Goal: Check status

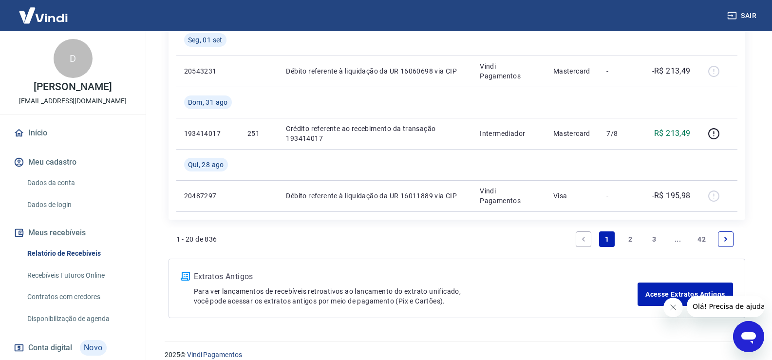
scroll to position [904, 0]
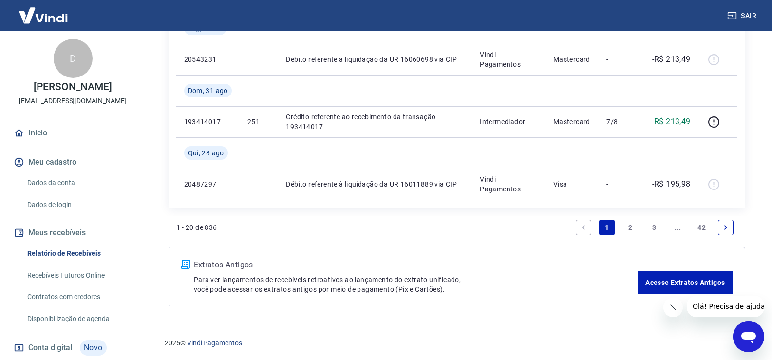
click at [627, 223] on link "2" at bounding box center [631, 228] width 16 height 16
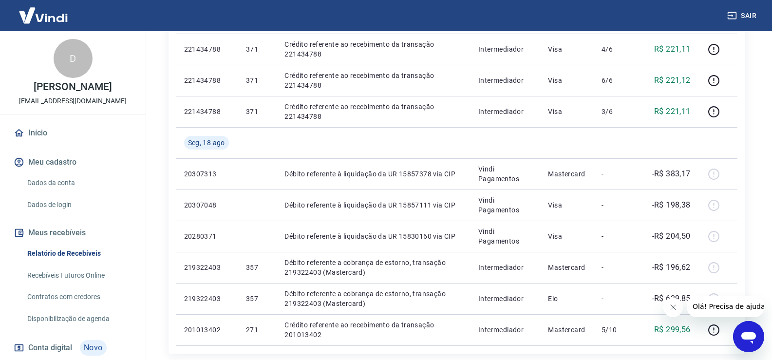
scroll to position [779, 0]
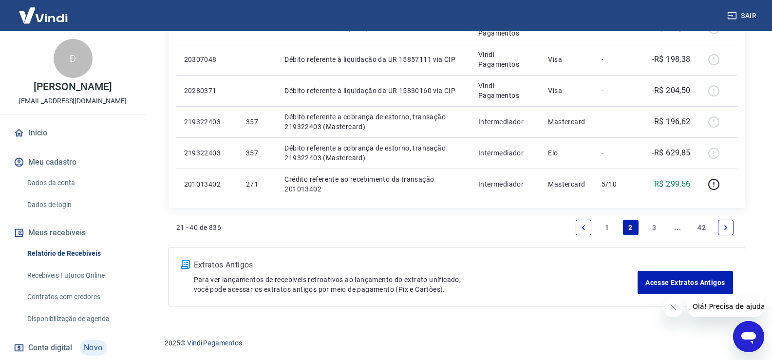
click at [652, 227] on link "3" at bounding box center [655, 228] width 16 height 16
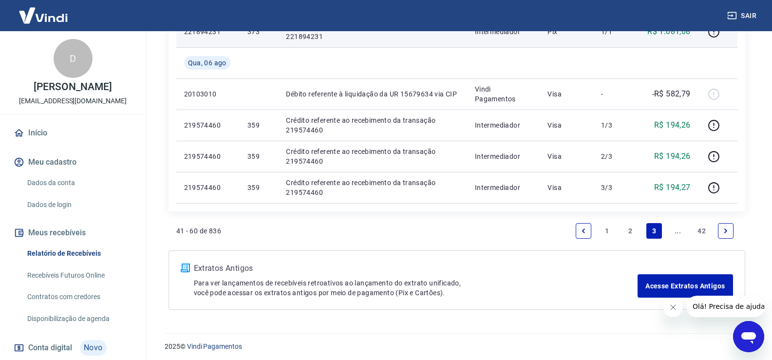
scroll to position [873, 0]
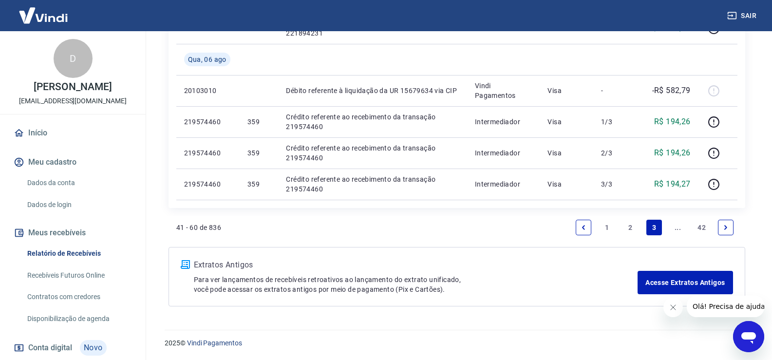
click at [676, 230] on link "..." at bounding box center [679, 228] width 16 height 16
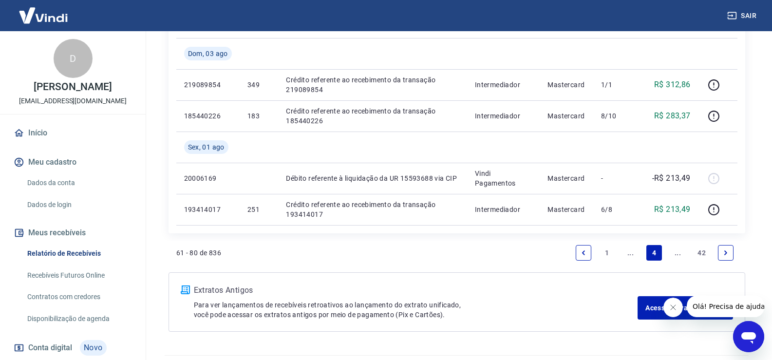
scroll to position [748, 0]
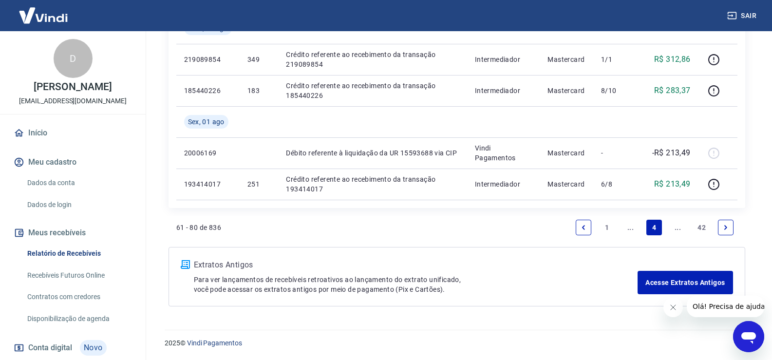
click at [682, 229] on link "..." at bounding box center [679, 228] width 16 height 16
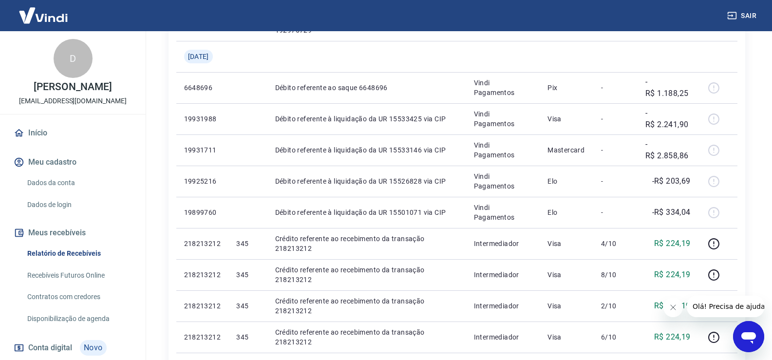
scroll to position [244, 0]
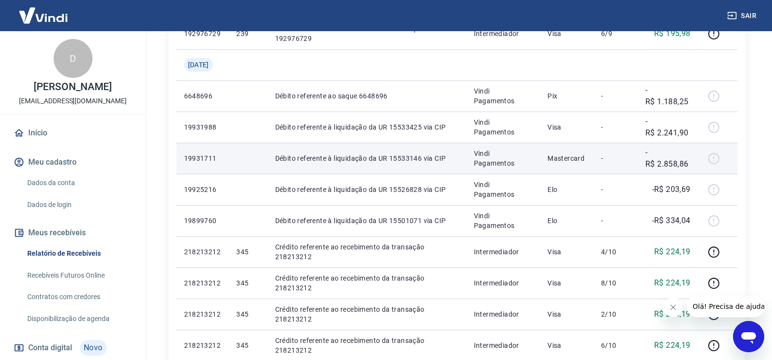
drag, startPoint x: 713, startPoint y: 161, endPoint x: 716, endPoint y: 156, distance: 6.6
click at [716, 156] on div at bounding box center [718, 159] width 23 height 16
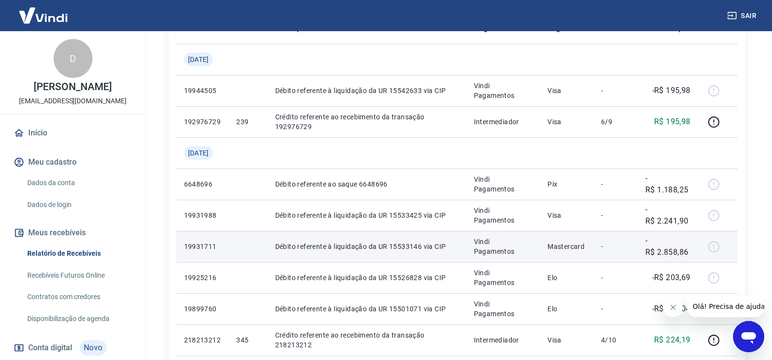
scroll to position [97, 0]
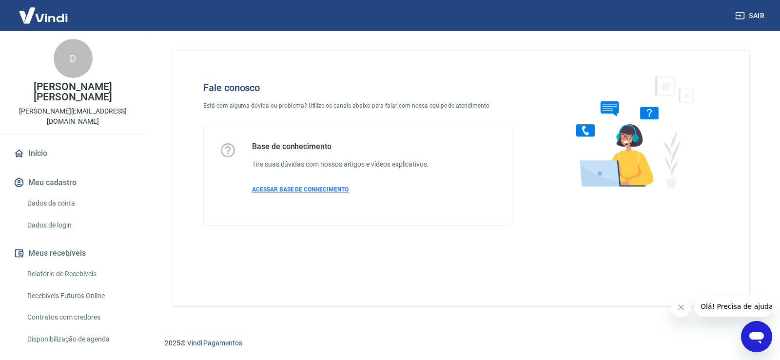
click at [325, 191] on span "ACESSAR BASE DE CONHECIMENTO" at bounding box center [300, 189] width 96 height 7
